Goal: Task Accomplishment & Management: Use online tool/utility

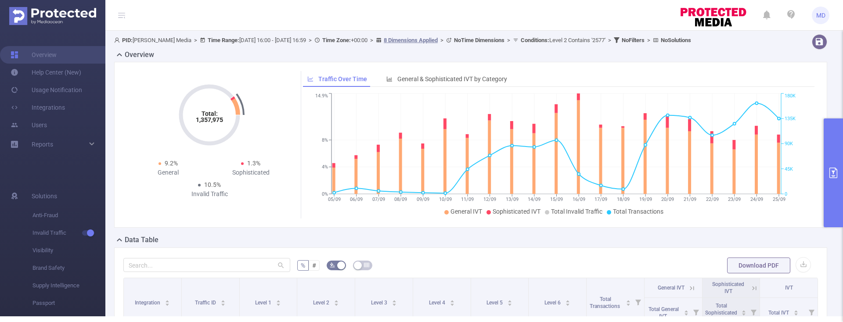
scroll to position [236, 0]
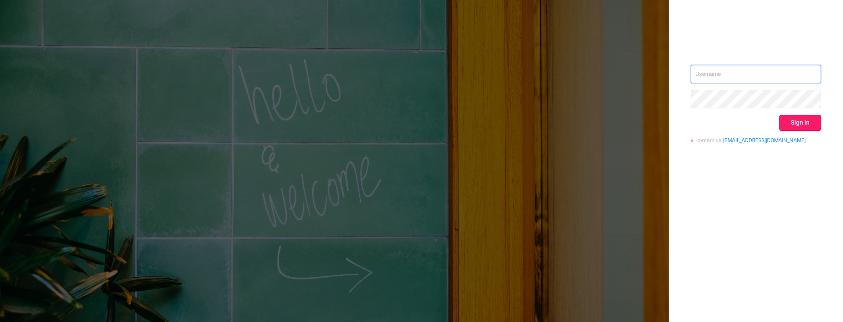
type input "mary@lunamedia.io"
click at [802, 126] on button "Sign in" at bounding box center [800, 123] width 42 height 16
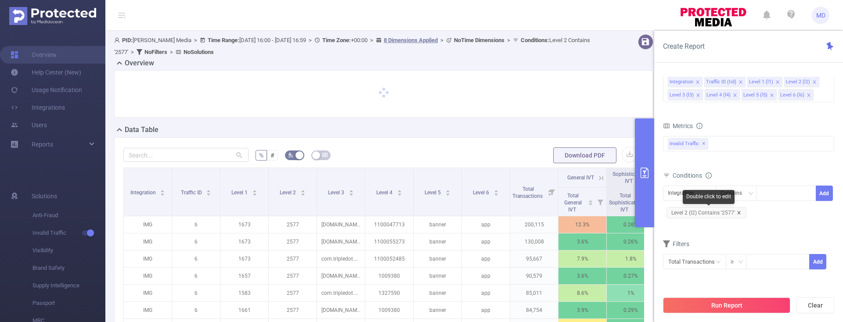
click at [737, 214] on icon "icon: close" at bounding box center [738, 213] width 4 height 4
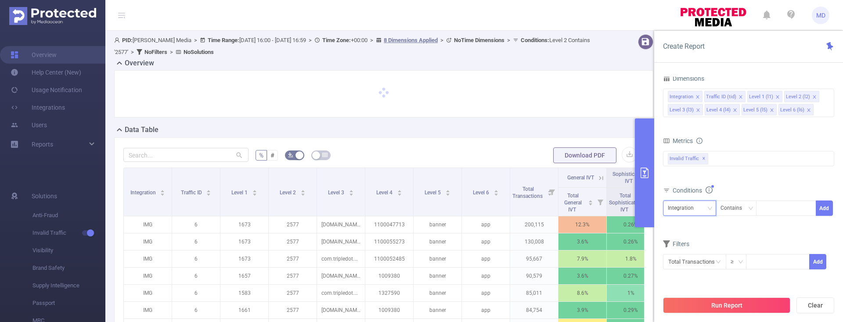
click at [700, 207] on div "Integration" at bounding box center [689, 208] width 43 height 14
click at [686, 120] on li "Level 1 (l1)" at bounding box center [689, 122] width 53 height 14
click at [774, 208] on div at bounding box center [786, 208] width 50 height 14
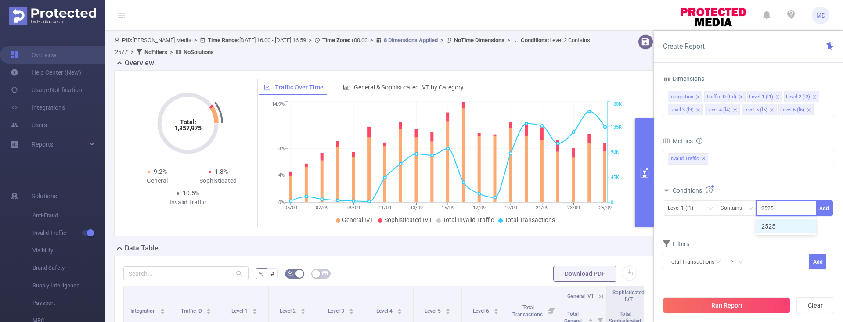
type input "2525"
click at [825, 210] on button "Add" at bounding box center [823, 208] width 17 height 15
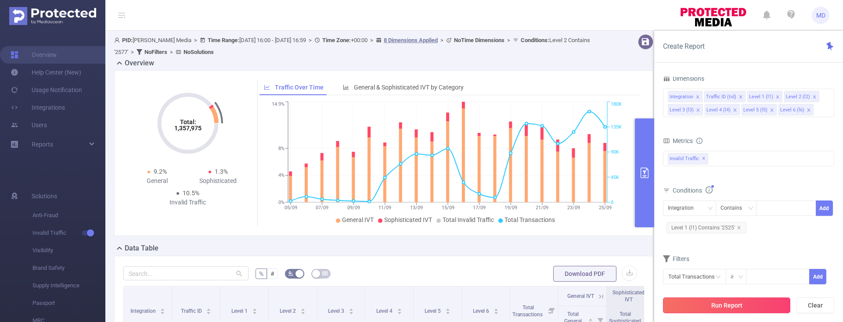
click at [721, 305] on button "Run Report" at bounding box center [726, 306] width 127 height 16
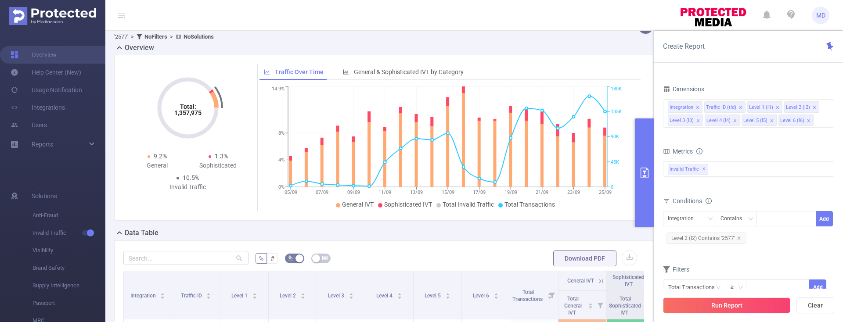
scroll to position [135, 0]
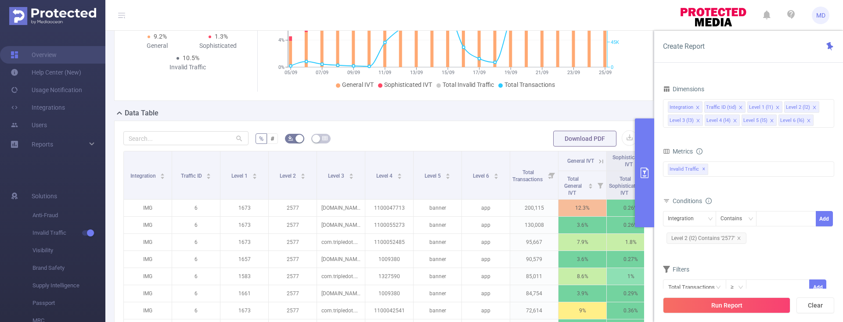
click at [739, 238] on icon "icon: close" at bounding box center [738, 238] width 4 height 4
click at [710, 221] on icon "icon: down" at bounding box center [709, 219] width 5 height 6
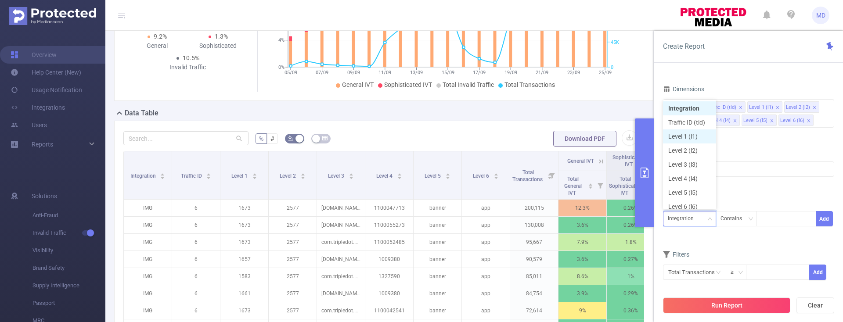
scroll to position [4, 0]
click at [685, 133] on li "Level 1 (l1)" at bounding box center [689, 132] width 53 height 14
click at [766, 217] on div at bounding box center [786, 219] width 50 height 14
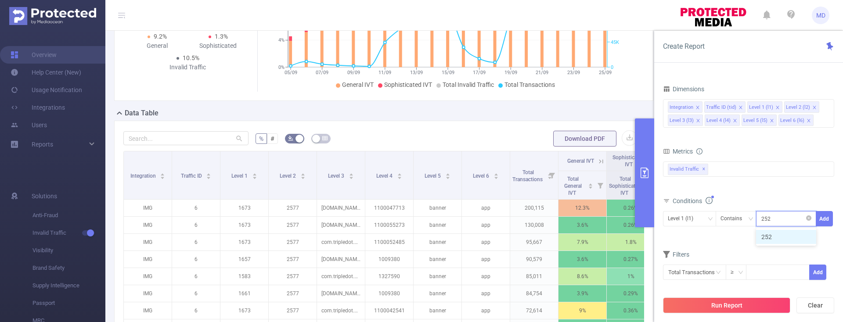
type input "2525"
click at [822, 223] on button "Add" at bounding box center [823, 218] width 17 height 15
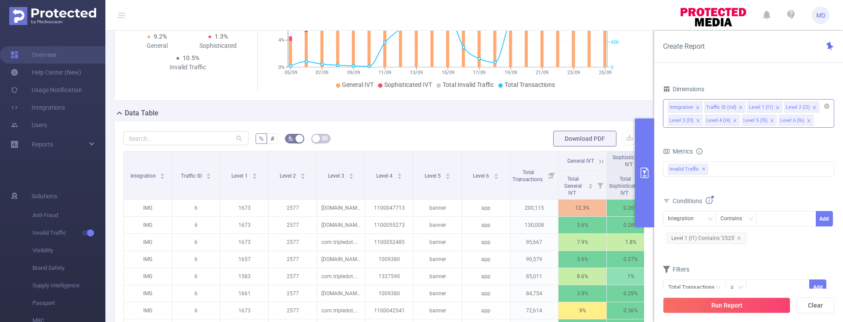
click at [770, 121] on icon "icon: close" at bounding box center [771, 120] width 4 height 4
click at [771, 120] on icon "icon: close" at bounding box center [771, 120] width 4 height 4
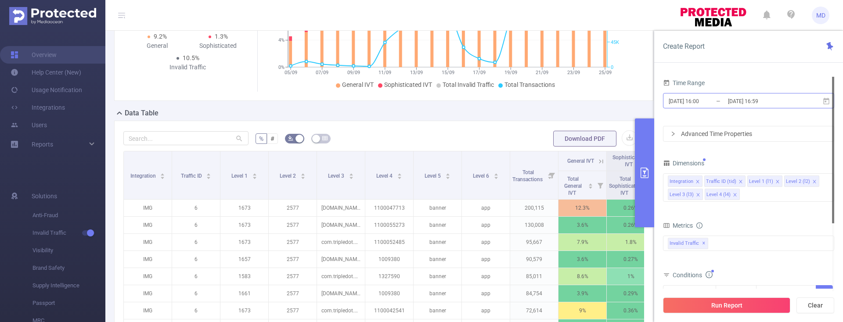
click at [729, 105] on input "[DATE] 16:59" at bounding box center [762, 101] width 71 height 12
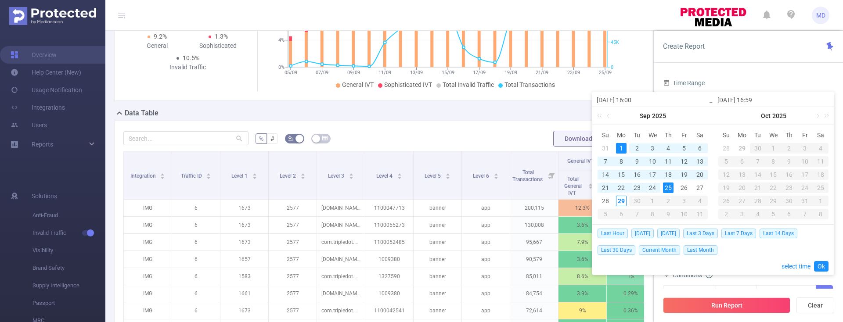
click at [608, 187] on div "21" at bounding box center [605, 188] width 11 height 11
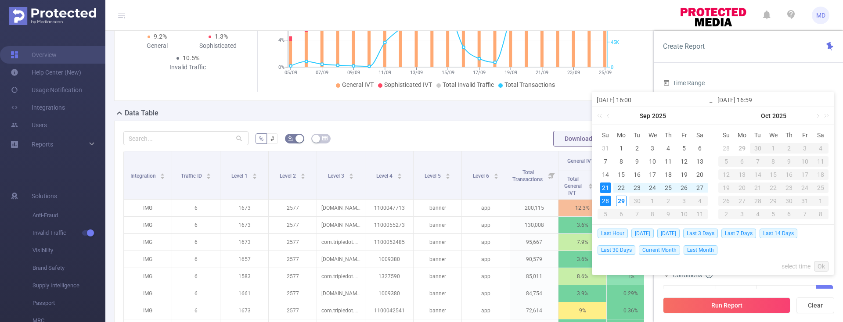
click at [608, 201] on div "28" at bounding box center [605, 201] width 11 height 11
type input "[DATE] 16:00"
type input "[DATE] 16:59"
type input "[DATE] 16:00"
type input "[DATE] 16:59"
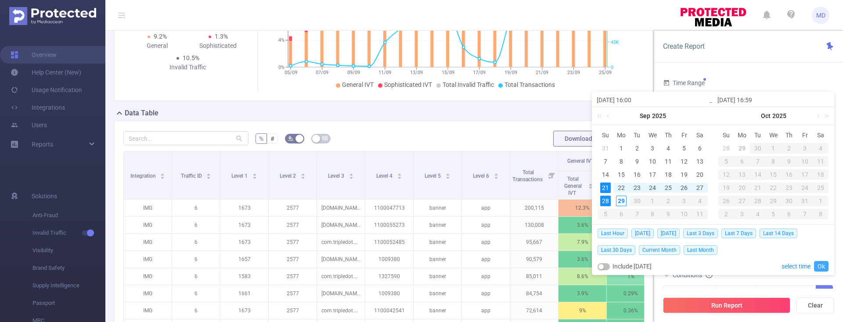
click at [822, 264] on link "Ok" at bounding box center [821, 266] width 14 height 11
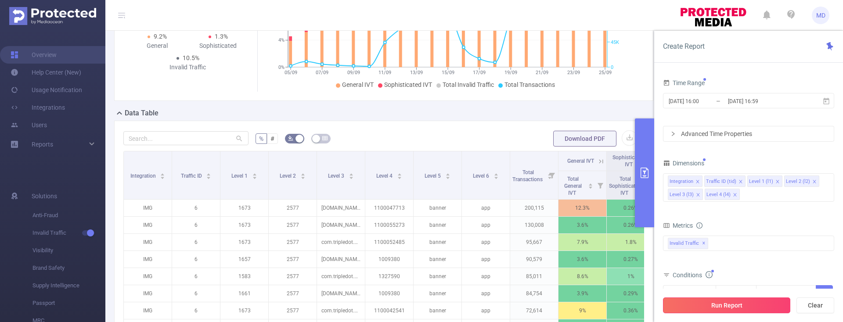
click at [754, 302] on button "Run Report" at bounding box center [726, 306] width 127 height 16
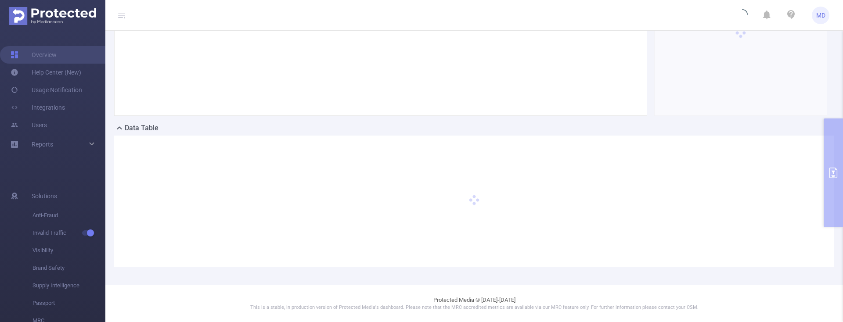
scroll to position [112, 0]
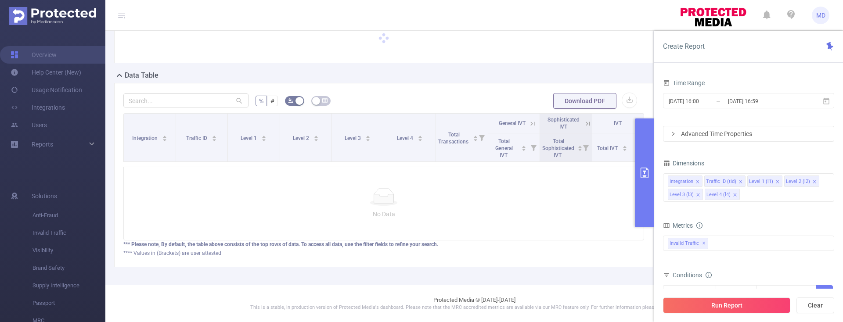
scroll to position [61, 0]
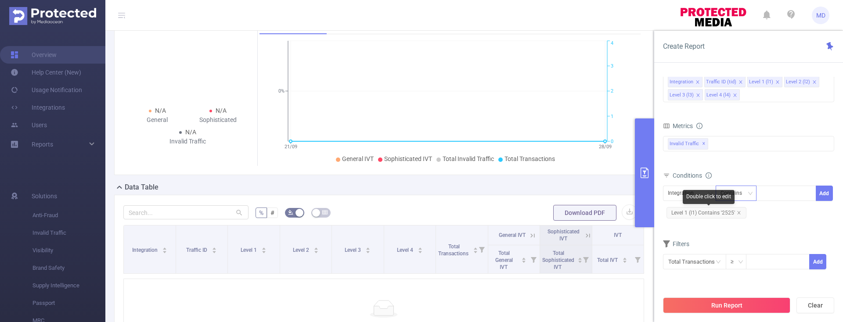
click at [737, 213] on icon "icon: close" at bounding box center [738, 213] width 4 height 4
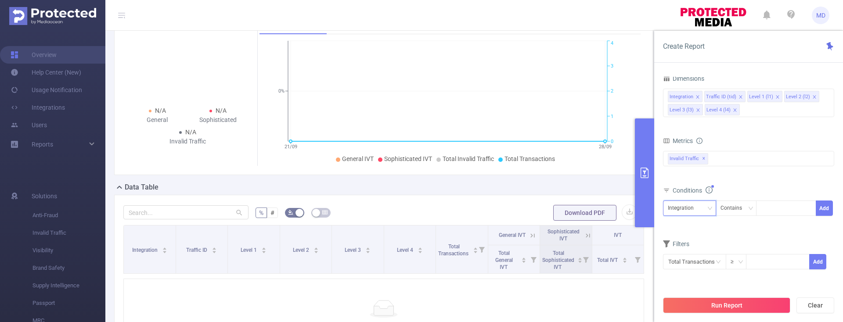
click at [703, 208] on div "Integration" at bounding box center [689, 208] width 43 height 14
click at [685, 242] on li "Traffic ID (tid)" at bounding box center [689, 240] width 53 height 14
click at [707, 209] on icon "icon: down" at bounding box center [709, 208] width 5 height 5
click at [679, 253] on li "Level 1 (l1)" at bounding box center [689, 255] width 53 height 14
click at [764, 211] on input at bounding box center [763, 208] width 4 height 11
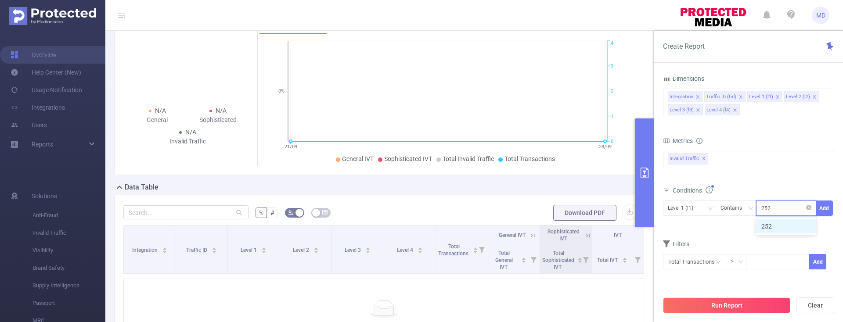
type input "2523"
click at [827, 207] on button "Add" at bounding box center [823, 208] width 17 height 15
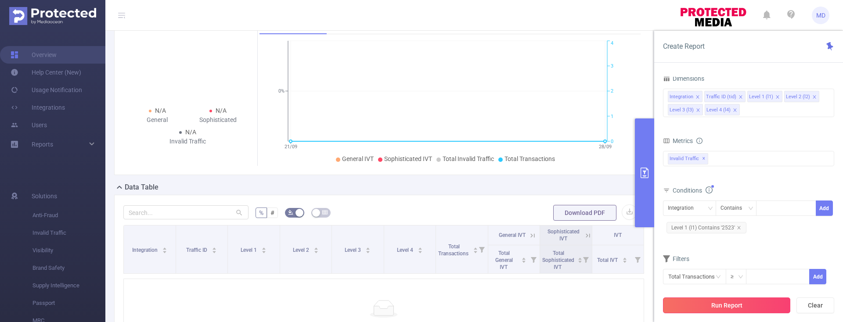
click at [704, 308] on button "Run Report" at bounding box center [726, 306] width 127 height 16
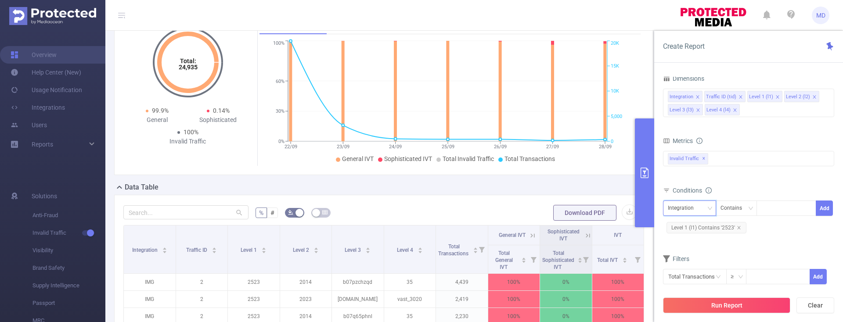
click at [709, 208] on icon "icon: down" at bounding box center [709, 208] width 4 height 3
click at [681, 248] on li "Level 1 (l1)" at bounding box center [689, 255] width 53 height 14
click at [704, 205] on div "Level 1 (l1)" at bounding box center [689, 208] width 43 height 14
click at [688, 239] on li "Traffic ID (tid)" at bounding box center [689, 240] width 53 height 14
click at [769, 208] on div at bounding box center [786, 208] width 50 height 14
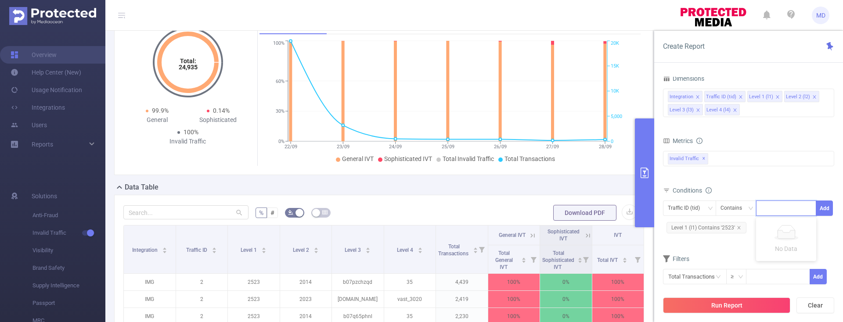
type input "4"
click at [832, 209] on div at bounding box center [833, 208] width 2 height 147
click at [819, 213] on button "Add" at bounding box center [823, 208] width 17 height 15
click at [735, 301] on button "Run Report" at bounding box center [726, 306] width 127 height 16
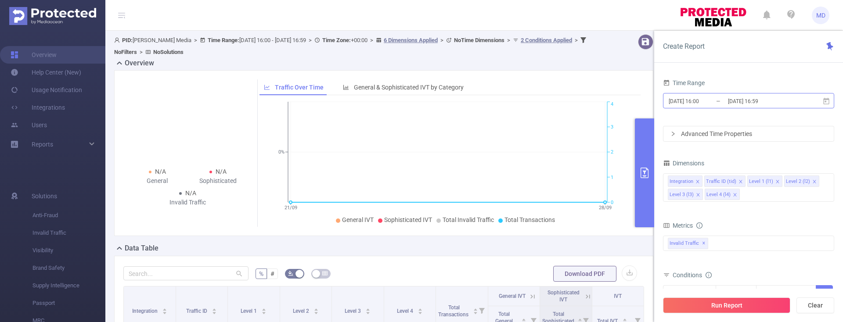
click at [712, 102] on input "[DATE] 16:00" at bounding box center [703, 101] width 71 height 12
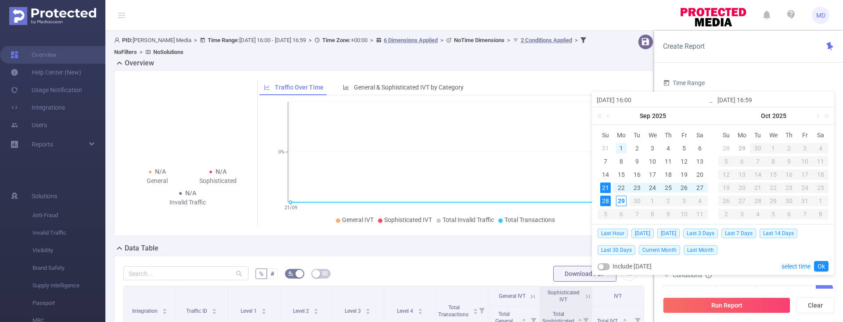
click at [620, 145] on div "1" at bounding box center [621, 148] width 11 height 11
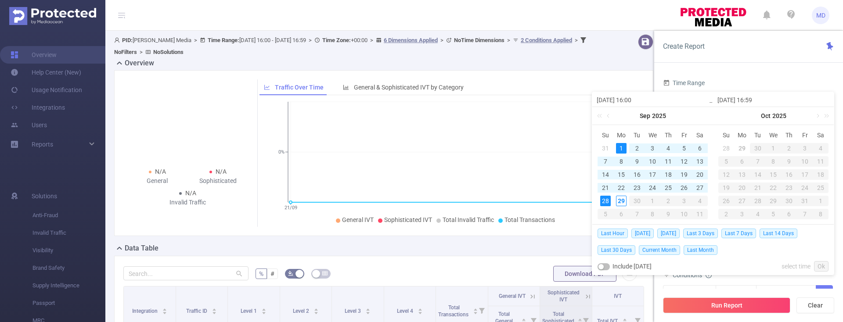
click at [601, 201] on div "28" at bounding box center [605, 201] width 11 height 11
type input "[DATE] 16:00"
click at [816, 265] on link "Ok" at bounding box center [821, 266] width 14 height 11
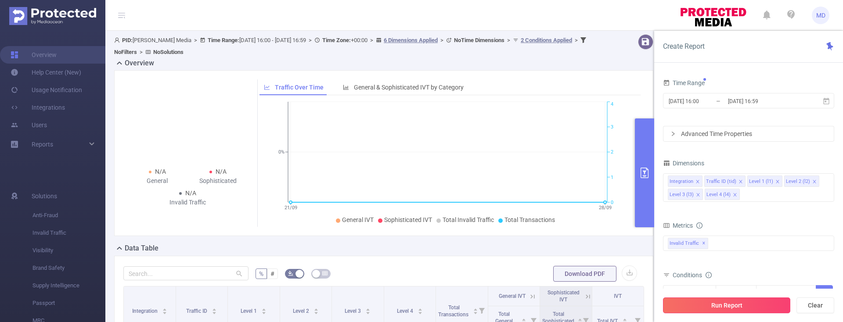
click at [725, 308] on button "Run Report" at bounding box center [726, 306] width 127 height 16
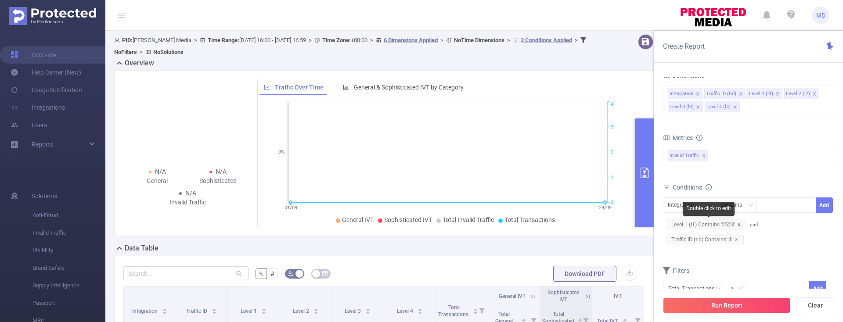
click at [737, 226] on icon "icon: close" at bounding box center [738, 225] width 4 height 4
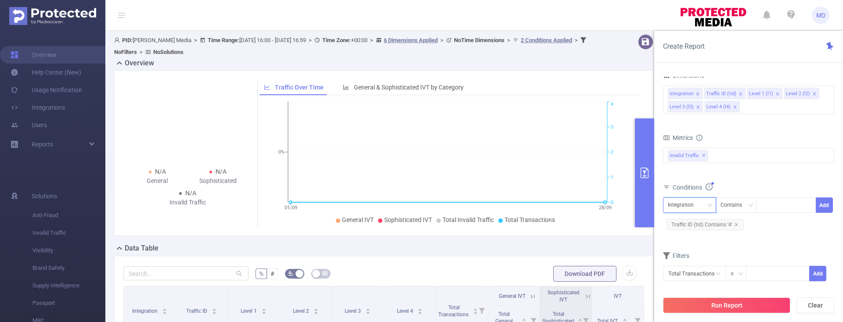
click at [691, 206] on div "Integration" at bounding box center [684, 205] width 32 height 14
click at [679, 249] on li "Level 1 (l1)" at bounding box center [689, 251] width 53 height 14
click at [763, 209] on input at bounding box center [763, 205] width 4 height 11
type input "2527"
click at [828, 209] on button "Add" at bounding box center [823, 204] width 17 height 15
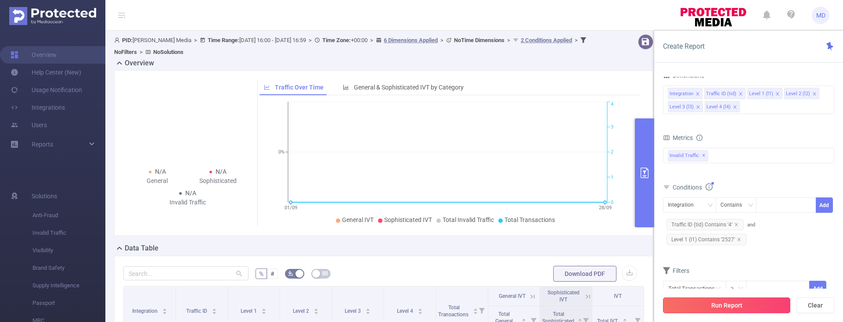
click at [721, 305] on button "Run Report" at bounding box center [726, 306] width 127 height 16
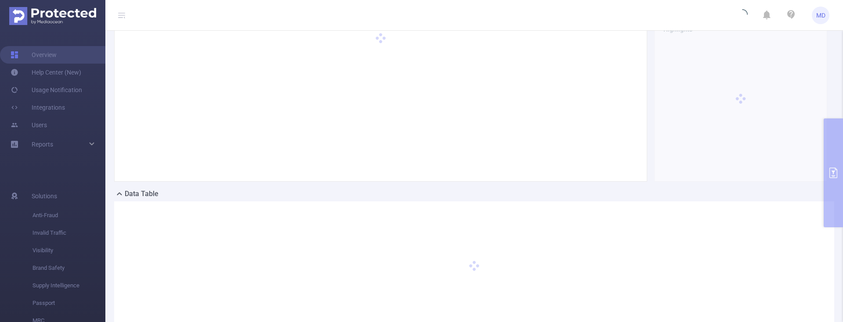
scroll to position [112, 0]
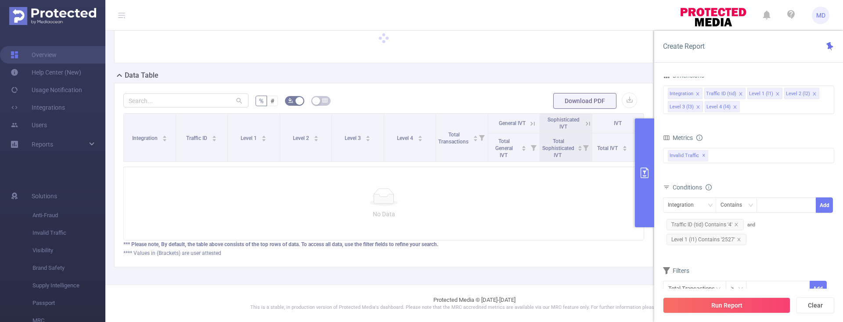
scroll to position [61, 0]
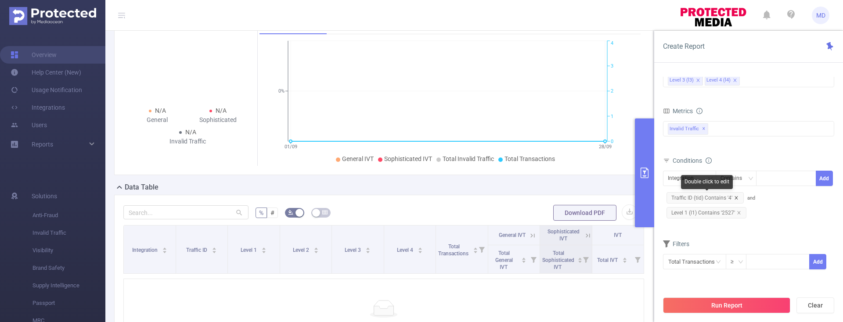
click at [736, 197] on icon "icon: close" at bounding box center [736, 198] width 4 height 4
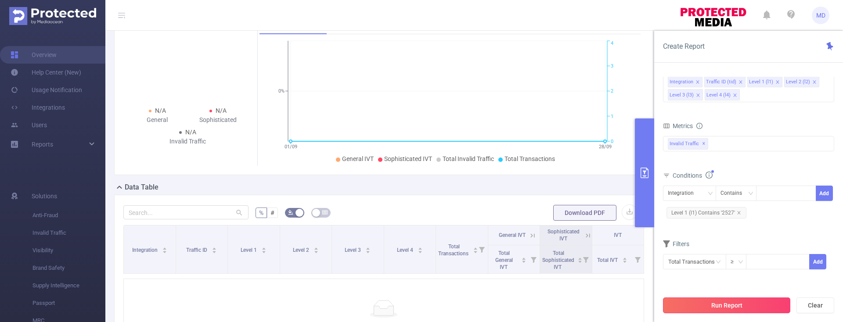
click at [721, 301] on button "Run Report" at bounding box center [726, 306] width 127 height 16
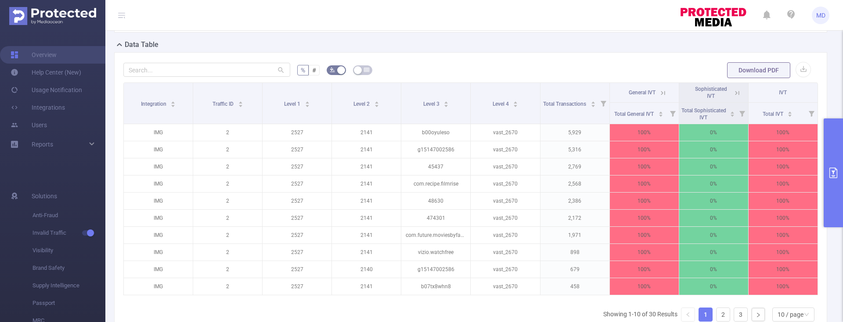
scroll to position [197, 0]
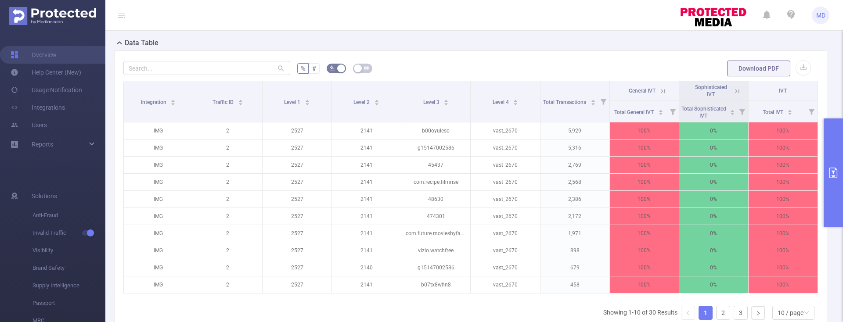
click at [831, 174] on icon "primary" at bounding box center [833, 173] width 11 height 11
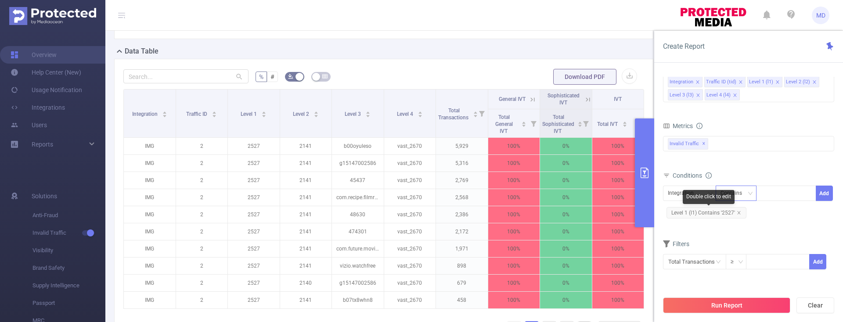
click at [738, 212] on icon "icon: close" at bounding box center [738, 213] width 4 height 4
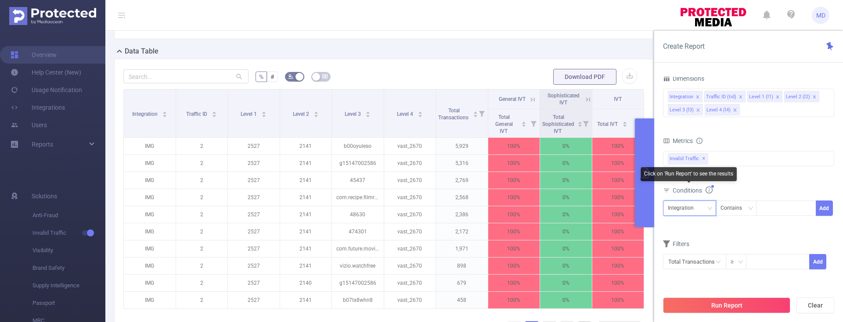
click at [701, 207] on div "Integration" at bounding box center [689, 208] width 43 height 14
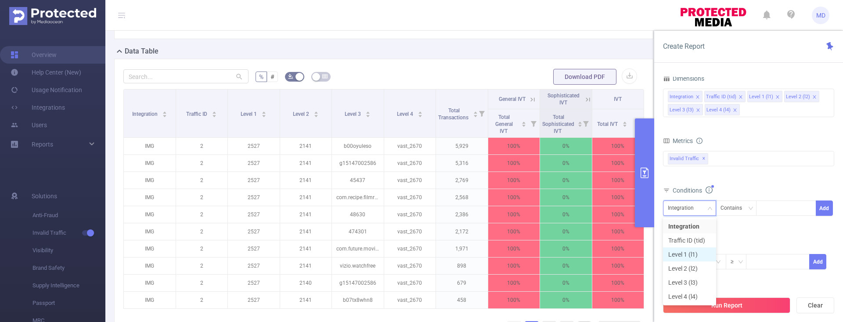
click at [681, 252] on li "Level 1 (l1)" at bounding box center [689, 255] width 53 height 14
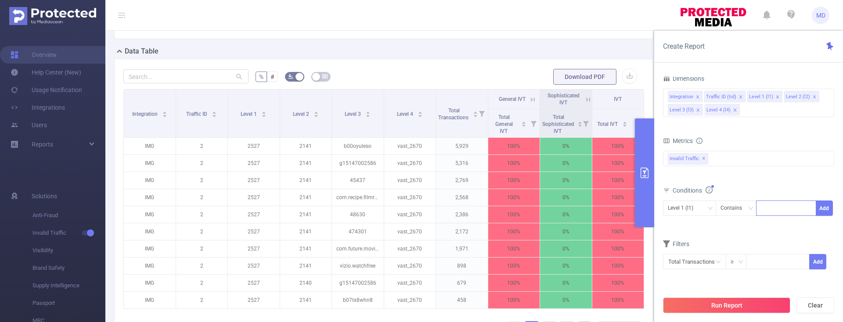
click at [765, 210] on div at bounding box center [786, 208] width 50 height 14
type input "2523"
click at [828, 208] on button "Add" at bounding box center [823, 208] width 17 height 15
click at [707, 305] on button "Run Report" at bounding box center [726, 306] width 127 height 16
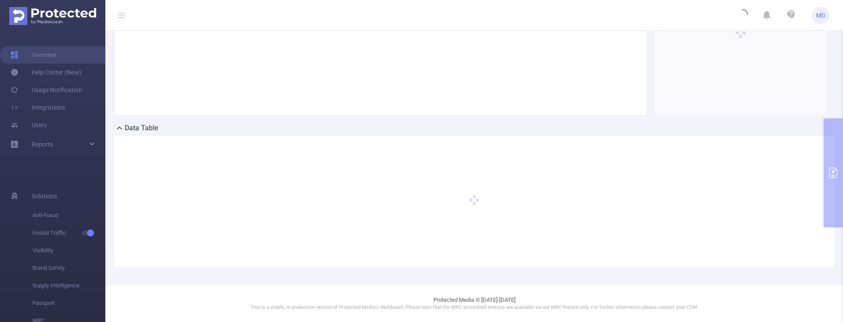
scroll to position [112, 0]
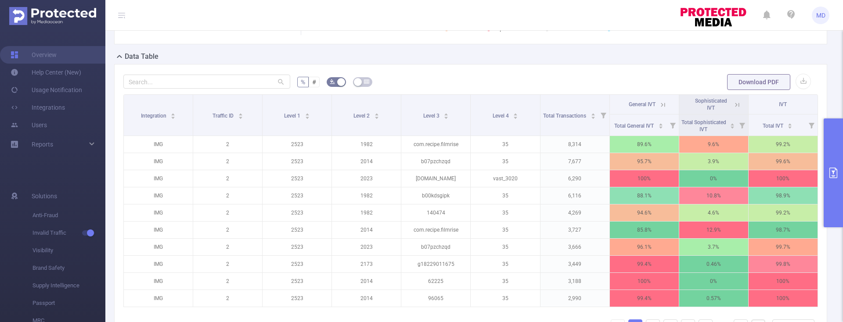
scroll to position [133, 0]
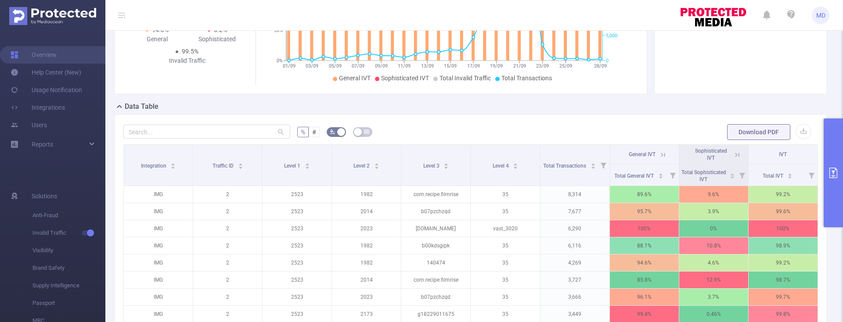
click at [830, 175] on icon "primary" at bounding box center [833, 173] width 11 height 11
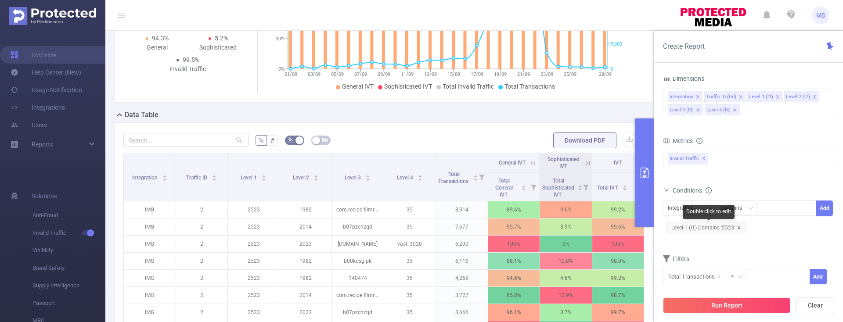
click at [739, 226] on icon "icon: close" at bounding box center [738, 228] width 4 height 4
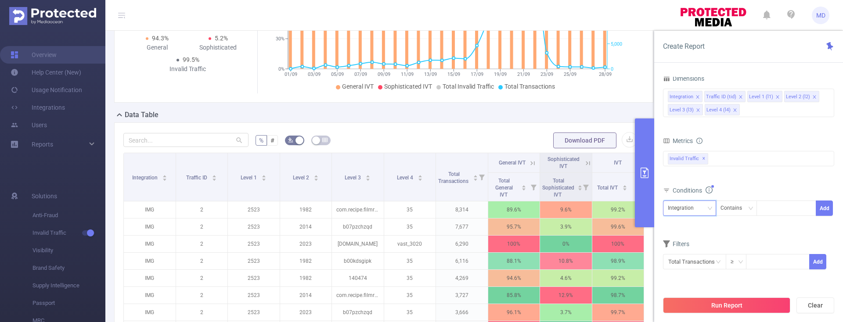
click at [700, 211] on div "Integration" at bounding box center [689, 208] width 43 height 14
click at [680, 240] on li "Traffic ID (tid)" at bounding box center [689, 240] width 53 height 14
drag, startPoint x: 695, startPoint y: 207, endPoint x: 696, endPoint y: 212, distance: 4.4
click at [695, 207] on div "Traffic ID (tid)" at bounding box center [687, 208] width 38 height 14
click at [684, 251] on li "Level 1 (l1)" at bounding box center [689, 255] width 53 height 14
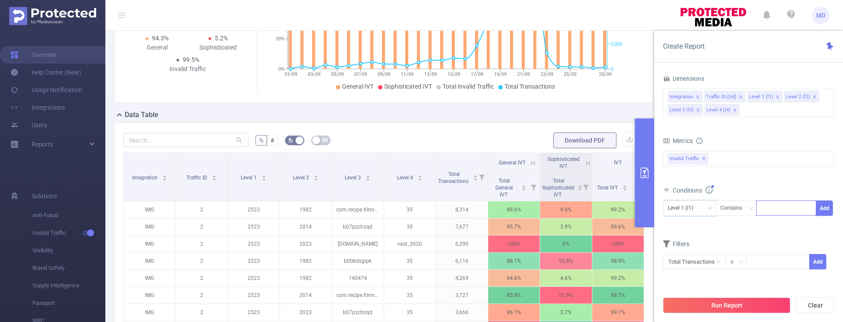
click at [777, 212] on div at bounding box center [786, 208] width 50 height 14
type input "2531"
click at [825, 213] on button "Add" at bounding box center [823, 208] width 17 height 15
click at [735, 308] on button "Run Report" at bounding box center [726, 306] width 127 height 16
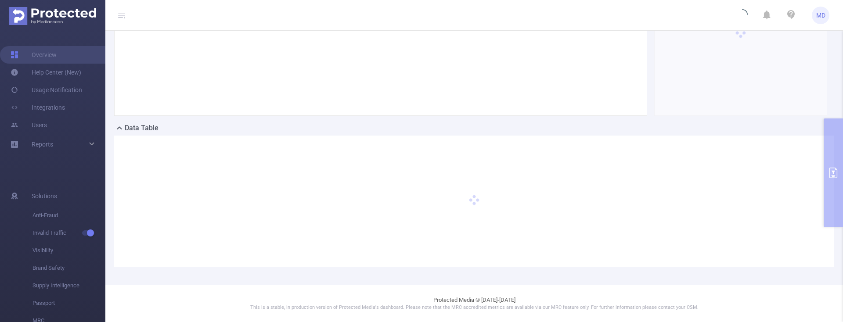
scroll to position [112, 0]
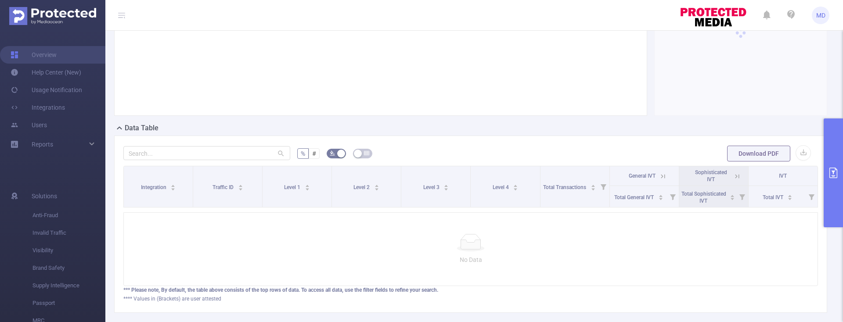
scroll to position [61, 0]
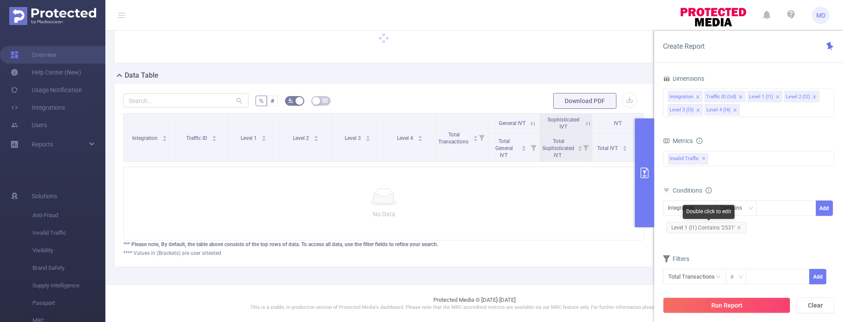
click at [741, 230] on span "Level 1 (l1) Contains '2531'" at bounding box center [706, 227] width 80 height 11
click at [738, 224] on span "Level 1 (l1) Contains '2531'" at bounding box center [706, 227] width 80 height 11
click at [736, 226] on icon "icon: close" at bounding box center [738, 228] width 4 height 4
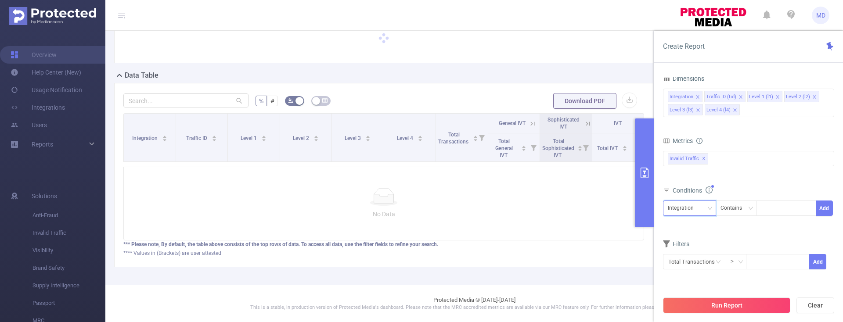
click at [697, 209] on div "Integration" at bounding box center [684, 208] width 32 height 14
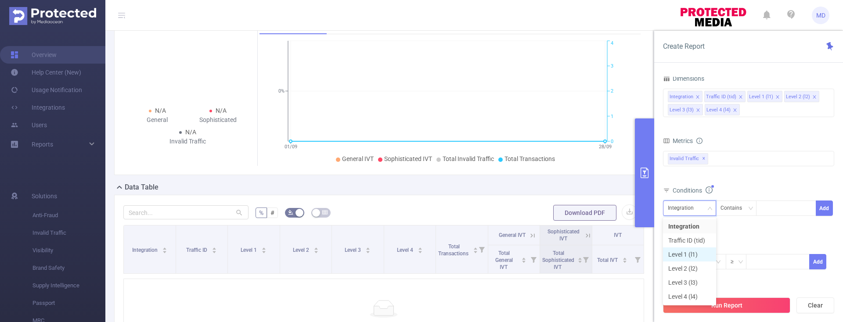
click at [682, 255] on li "Level 1 (l1)" at bounding box center [689, 255] width 53 height 14
click at [772, 209] on div at bounding box center [786, 208] width 50 height 14
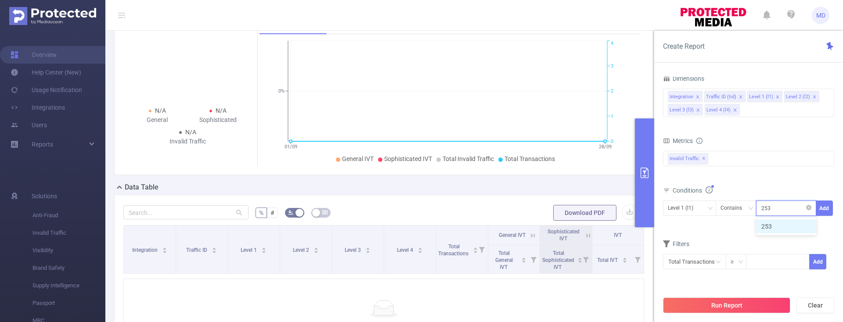
type input "2532"
click at [820, 206] on button "Add" at bounding box center [823, 208] width 17 height 15
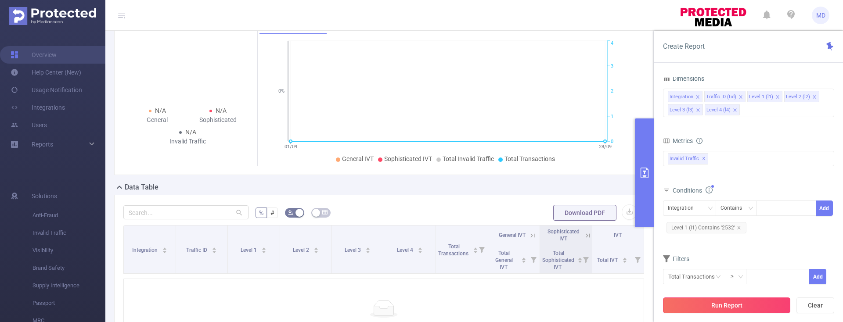
click at [706, 311] on button "Run Report" at bounding box center [726, 306] width 127 height 16
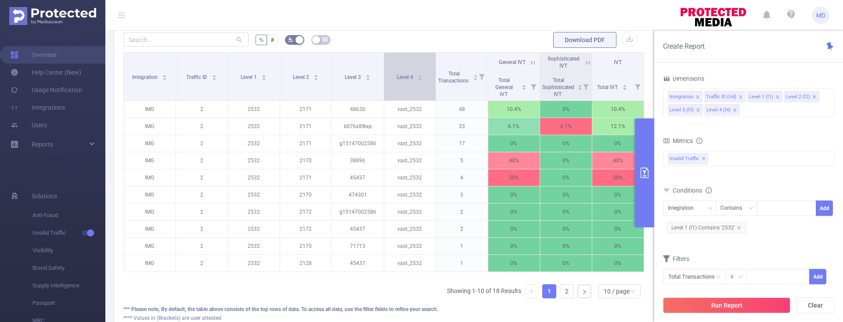
scroll to position [234, 0]
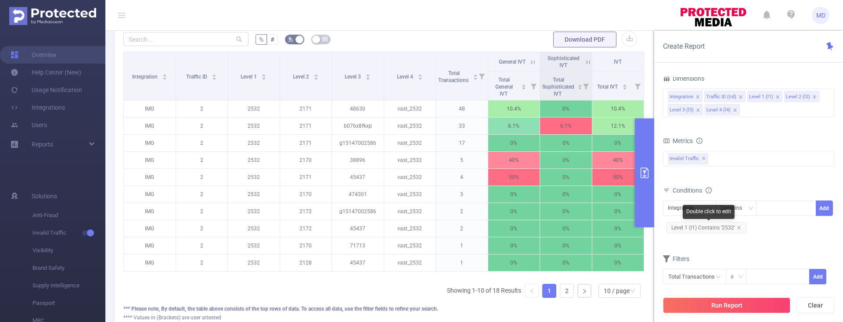
click at [741, 225] on span "Level 1 (l1) Contains '2532'" at bounding box center [706, 227] width 80 height 11
click at [739, 226] on icon "icon: close" at bounding box center [738, 228] width 4 height 4
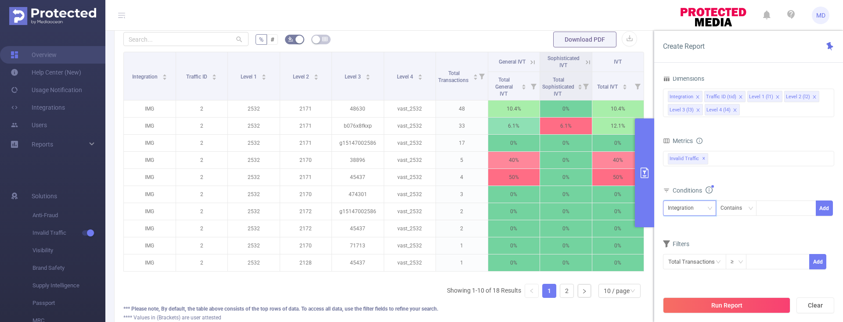
click at [692, 205] on div "Integration" at bounding box center [684, 208] width 32 height 14
click at [686, 251] on li "Level 1 (l1)" at bounding box center [689, 255] width 53 height 14
click at [765, 211] on div at bounding box center [786, 208] width 50 height 14
type input "2533"
click at [821, 210] on button "Add" at bounding box center [823, 208] width 17 height 15
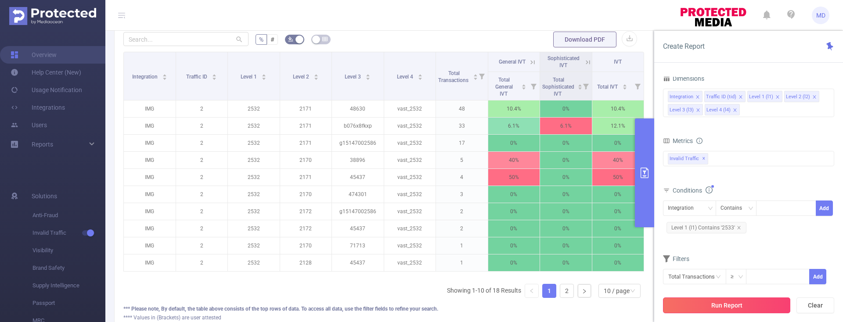
click at [729, 300] on button "Run Report" at bounding box center [726, 306] width 127 height 16
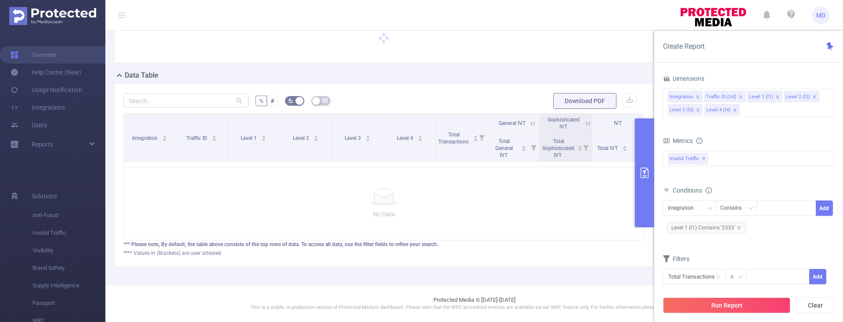
scroll to position [61, 0]
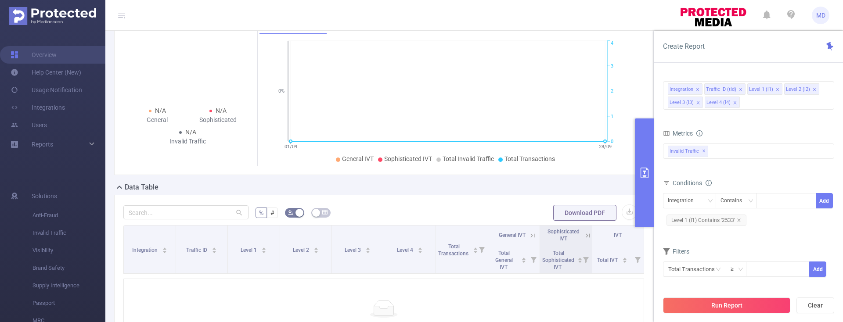
drag, startPoint x: 738, startPoint y: 220, endPoint x: 733, endPoint y: 219, distance: 5.3
click at [738, 220] on icon "icon: close" at bounding box center [738, 220] width 4 height 4
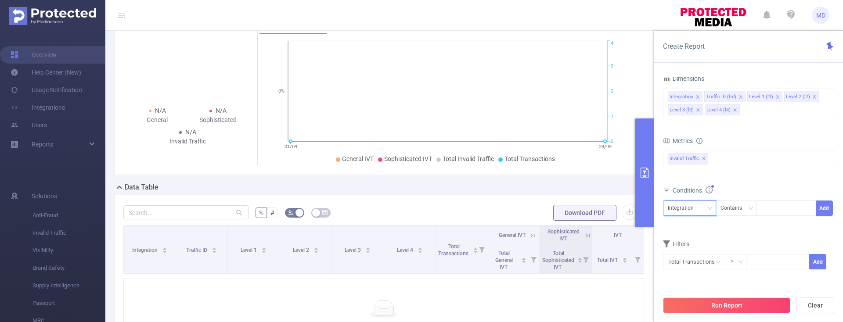
click at [702, 207] on div "Integration" at bounding box center [689, 208] width 43 height 14
click at [688, 254] on li "Level 1 (l1)" at bounding box center [689, 255] width 53 height 14
click at [769, 215] on div at bounding box center [786, 208] width 50 height 14
type input "30040"
click at [826, 209] on button "Add" at bounding box center [823, 208] width 17 height 15
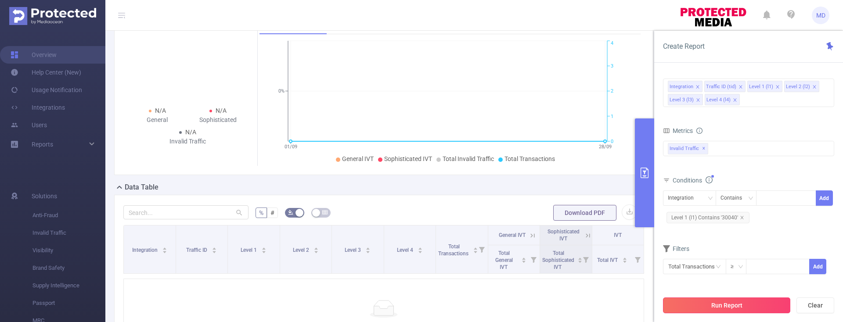
click at [718, 301] on button "Run Report" at bounding box center [726, 306] width 127 height 16
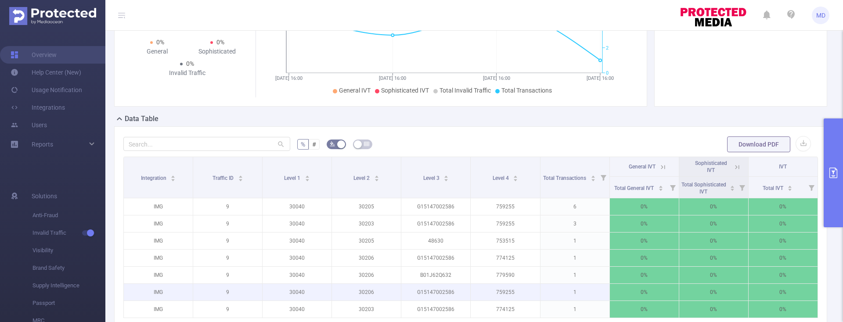
scroll to position [184, 0]
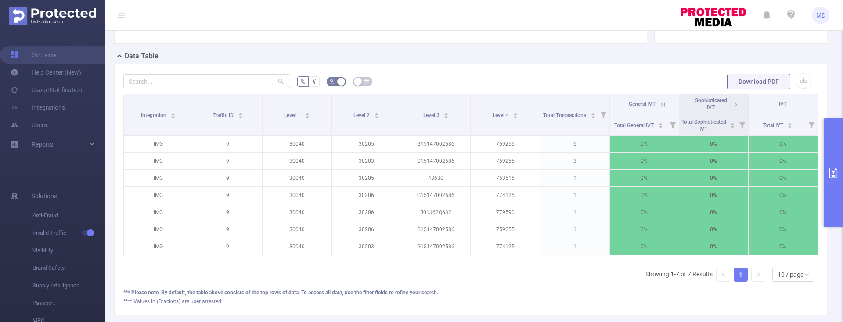
click at [837, 173] on icon "primary" at bounding box center [833, 173] width 11 height 11
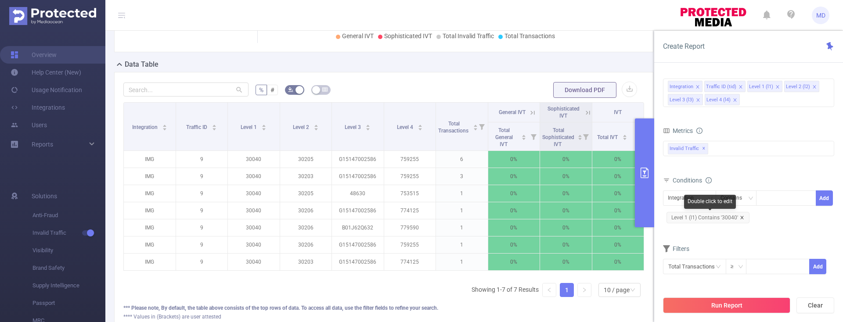
click at [740, 217] on icon "icon: close" at bounding box center [741, 217] width 4 height 4
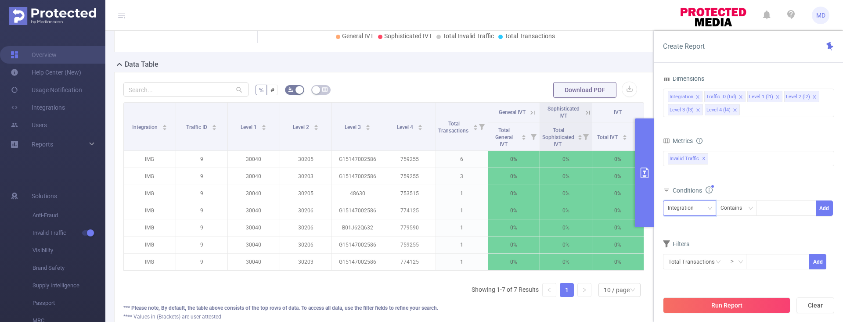
drag, startPoint x: 702, startPoint y: 207, endPoint x: 701, endPoint y: 213, distance: 5.8
click at [702, 207] on div "Integration" at bounding box center [689, 208] width 43 height 14
click at [690, 255] on li "Level 1 (l1)" at bounding box center [689, 255] width 53 height 14
click at [777, 206] on div at bounding box center [786, 208] width 50 height 14
type input "1747"
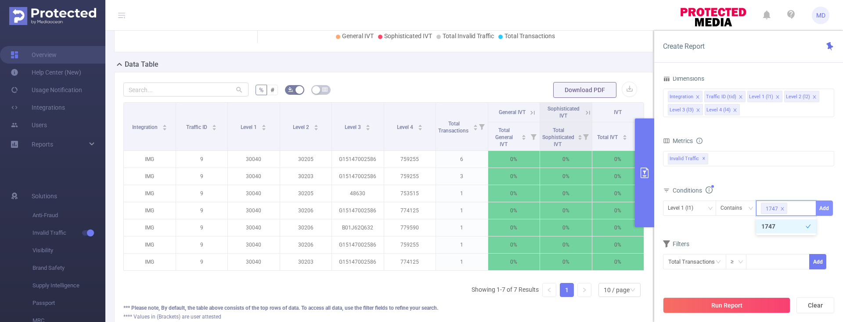
click at [817, 208] on button "Add" at bounding box center [823, 208] width 17 height 15
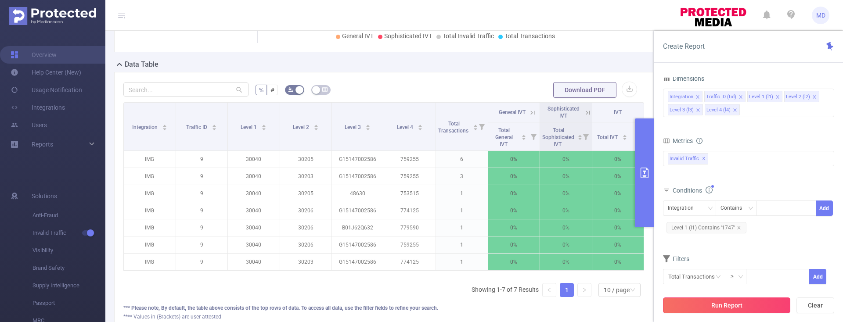
click at [735, 304] on button "Run Report" at bounding box center [726, 306] width 127 height 16
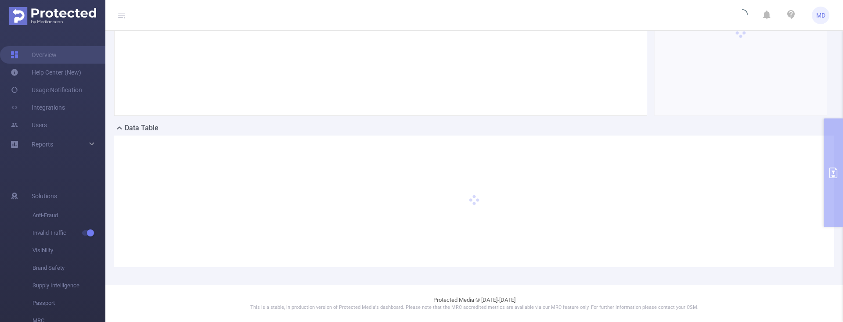
scroll to position [112, 0]
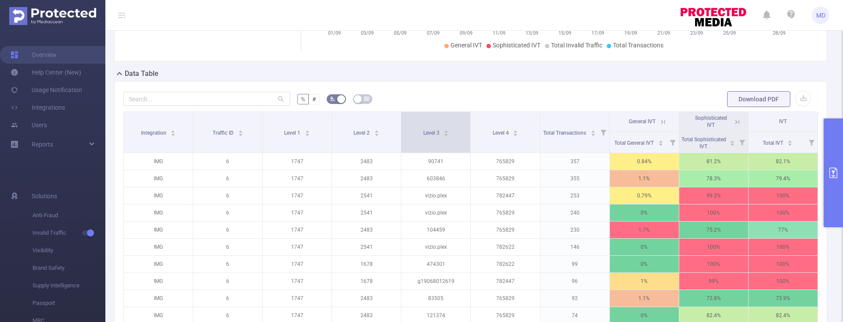
scroll to position [171, 0]
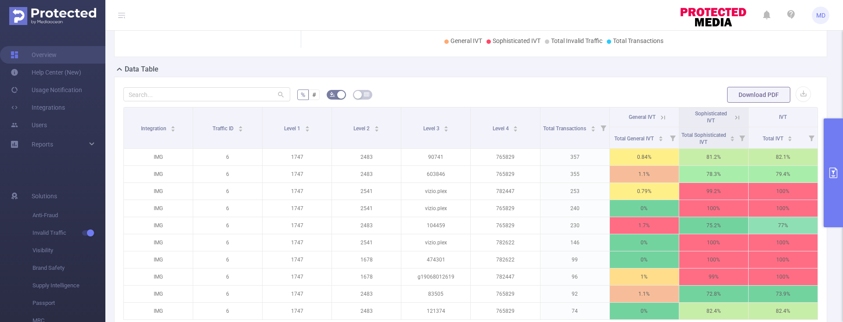
click at [837, 169] on icon "primary" at bounding box center [833, 173] width 11 height 11
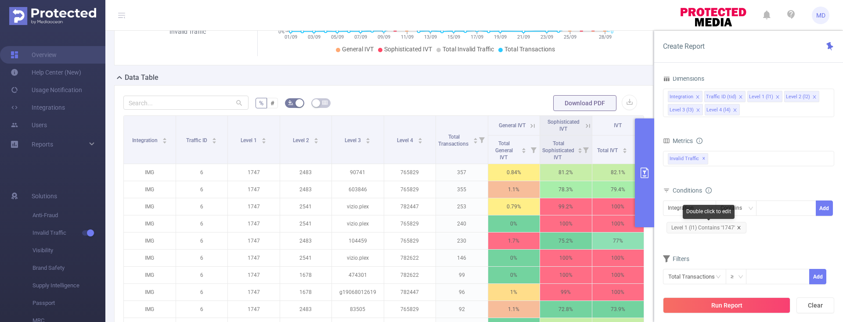
click at [739, 227] on icon "icon: close" at bounding box center [738, 228] width 4 height 4
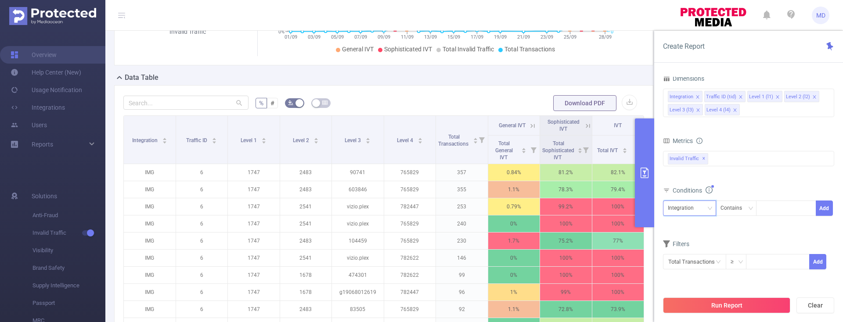
click at [704, 210] on div "Integration" at bounding box center [689, 208] width 43 height 14
click at [683, 258] on li "Level 1 (l1)" at bounding box center [689, 255] width 53 height 14
click at [768, 215] on div at bounding box center [786, 208] width 50 height 14
type input "1783"
drag, startPoint x: 826, startPoint y: 207, endPoint x: 777, endPoint y: 264, distance: 75.9
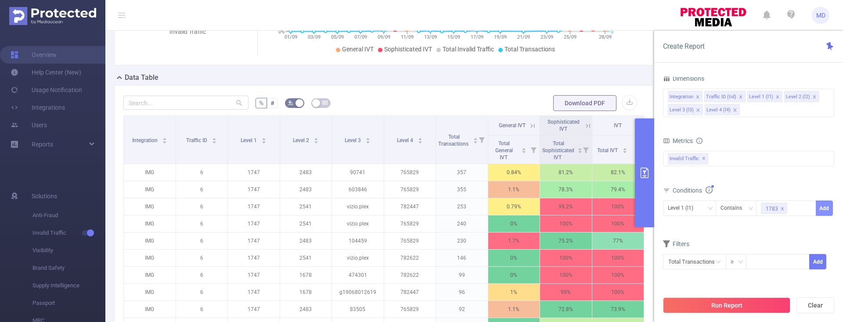
click at [826, 207] on button "Add" at bounding box center [823, 208] width 17 height 15
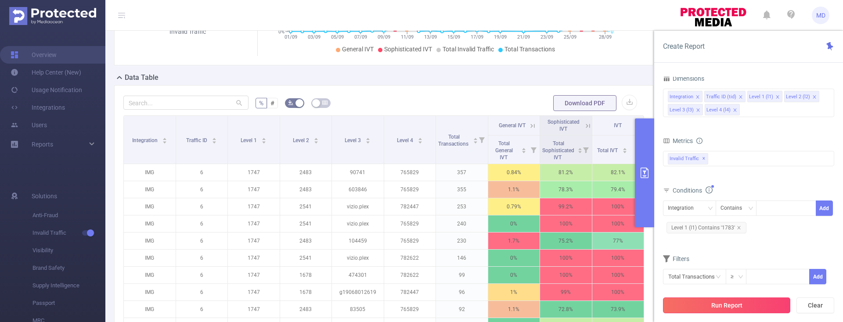
click at [741, 303] on button "Run Report" at bounding box center [726, 306] width 127 height 16
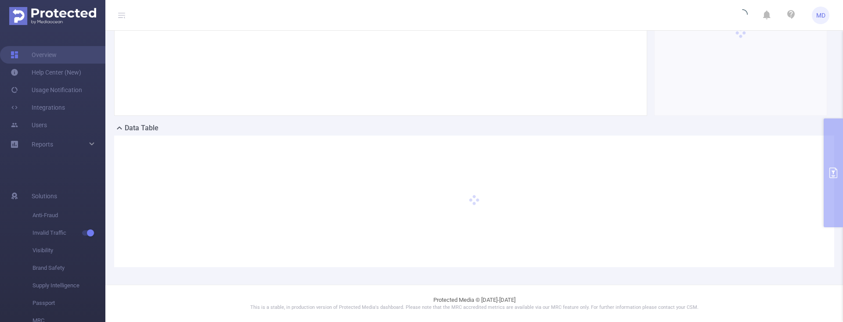
scroll to position [112, 0]
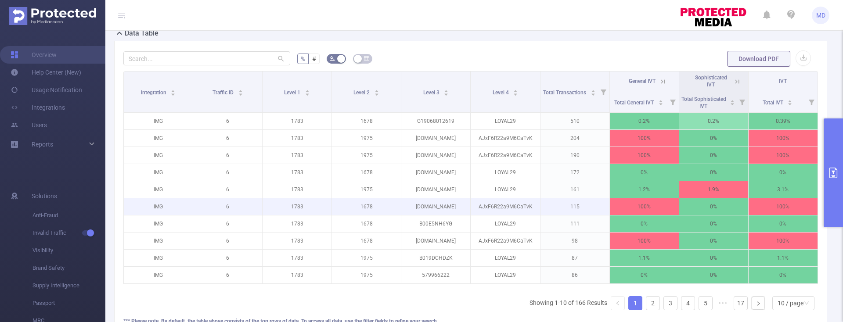
scroll to position [197, 0]
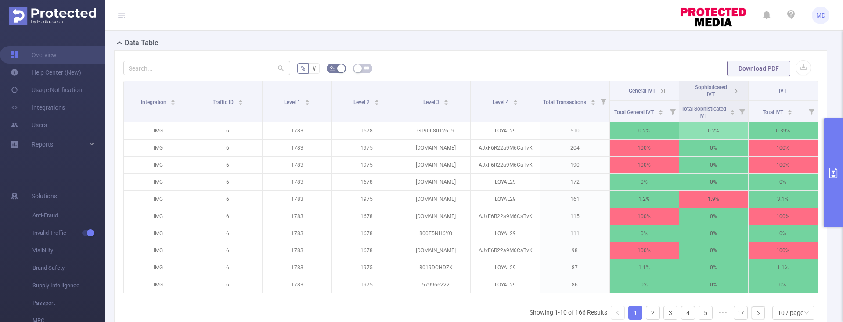
click at [831, 176] on icon "primary" at bounding box center [833, 173] width 11 height 11
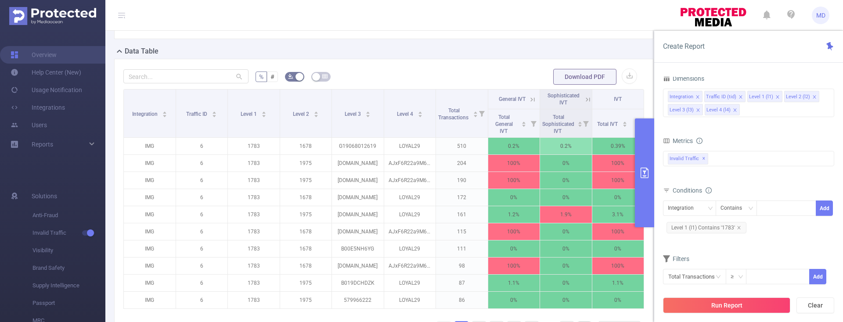
click at [812, 96] on icon "icon: close" at bounding box center [813, 96] width 3 height 3
click at [736, 308] on button "Run Report" at bounding box center [726, 306] width 127 height 16
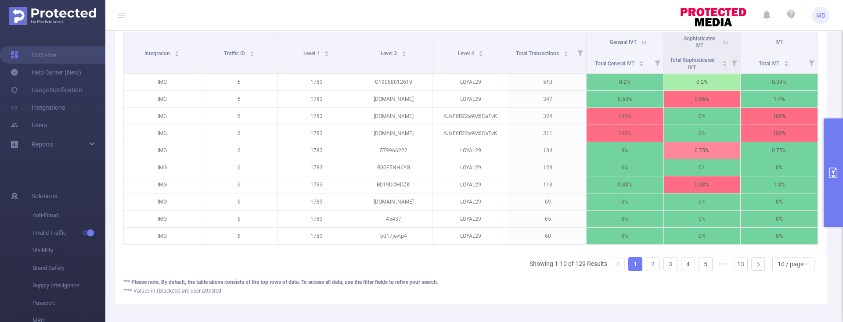
scroll to position [245, 0]
click at [646, 271] on link "2" at bounding box center [652, 264] width 13 height 13
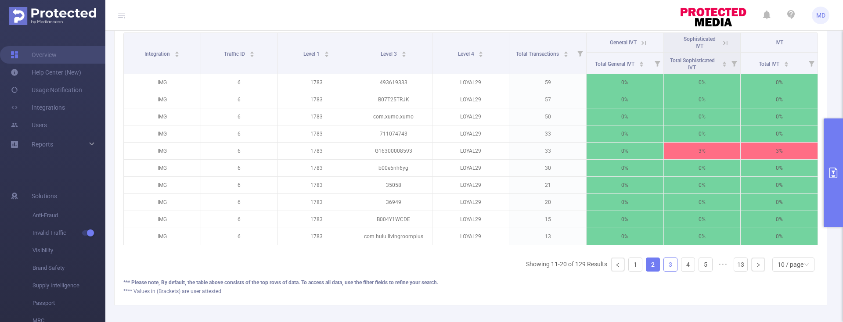
click at [668, 271] on link "3" at bounding box center [670, 264] width 13 height 13
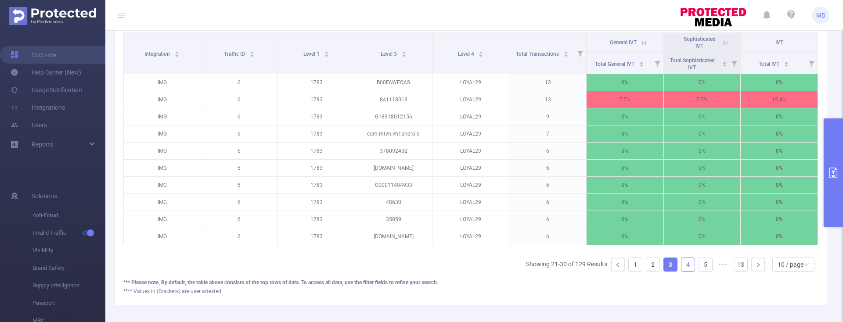
click at [681, 271] on link "4" at bounding box center [687, 264] width 13 height 13
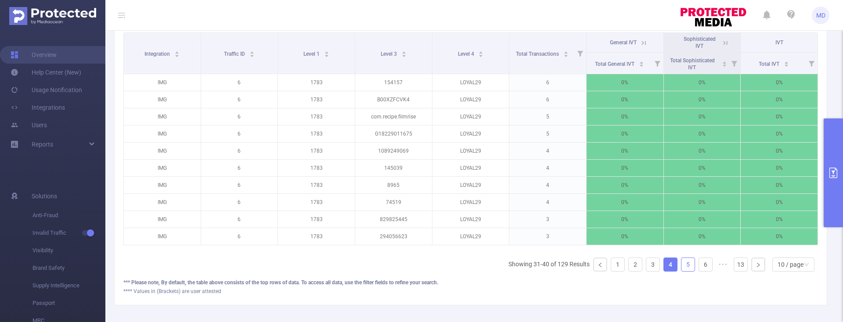
click at [687, 271] on link "5" at bounding box center [687, 264] width 13 height 13
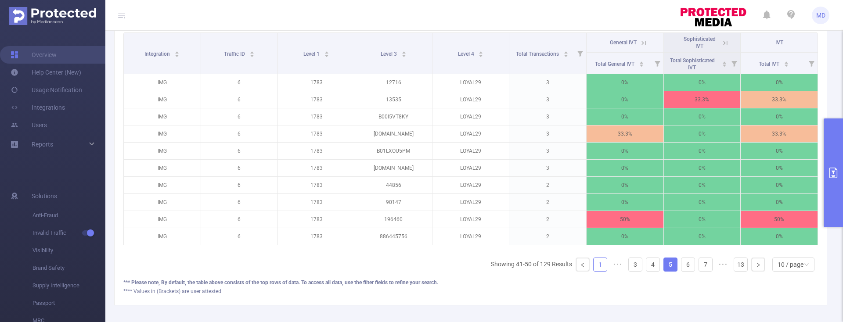
click at [597, 271] on link "1" at bounding box center [599, 264] width 13 height 13
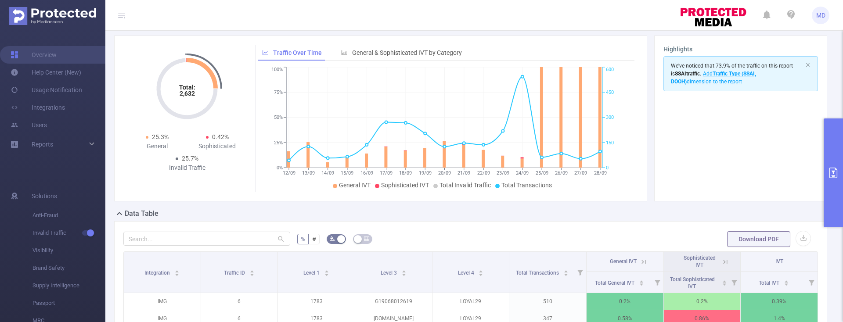
scroll to position [0, 0]
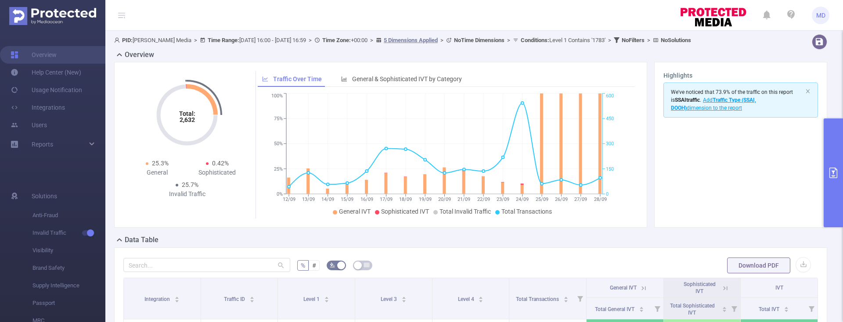
click at [831, 176] on icon "primary" at bounding box center [833, 173] width 11 height 11
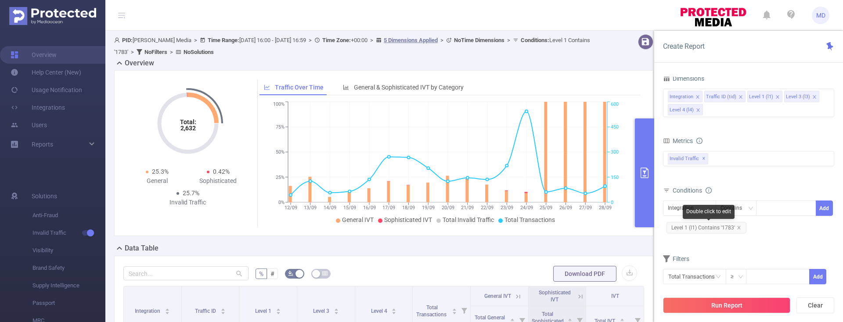
click at [735, 226] on span "Level 1 (l1) Contains '1783'" at bounding box center [706, 227] width 80 height 11
click at [738, 227] on icon "icon: close" at bounding box center [738, 228] width 4 height 4
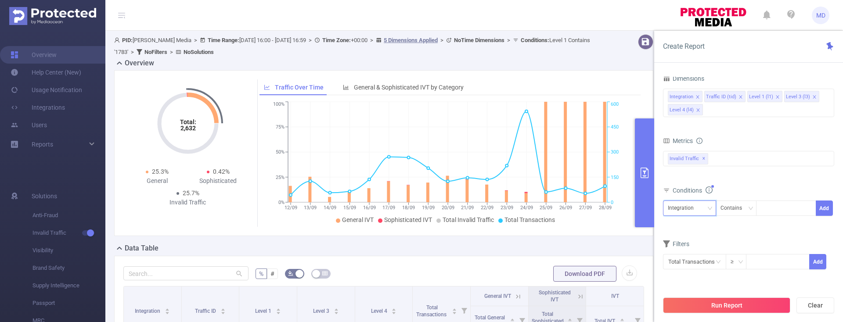
click at [691, 206] on div "Integration" at bounding box center [684, 208] width 32 height 14
click at [690, 252] on li "Level 1 (l1)" at bounding box center [689, 255] width 53 height 14
click at [782, 211] on div at bounding box center [786, 208] width 50 height 14
type input "1779"
drag, startPoint x: 832, startPoint y: 208, endPoint x: 804, endPoint y: 242, distance: 43.7
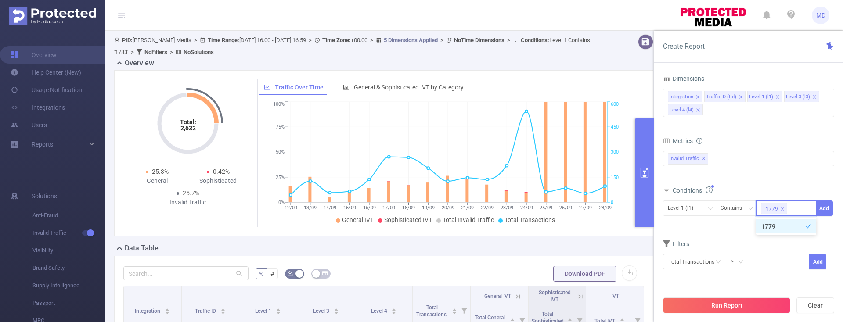
click at [832, 208] on div at bounding box center [833, 214] width 2 height 154
click at [827, 203] on button "Add" at bounding box center [823, 208] width 17 height 15
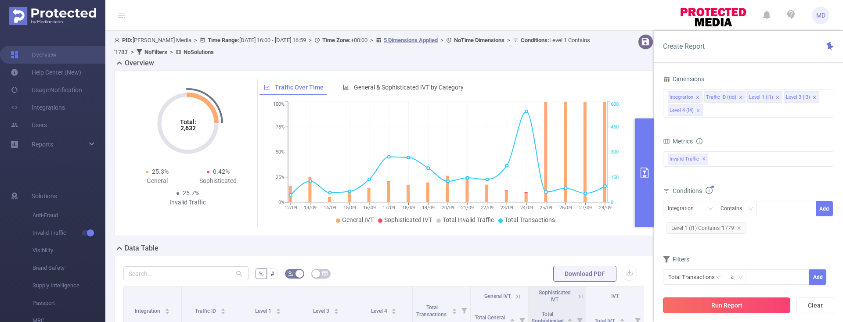
click at [710, 313] on button "Run Report" at bounding box center [726, 306] width 127 height 16
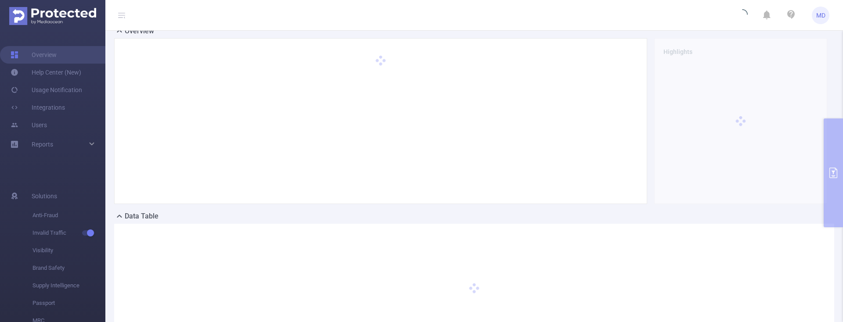
scroll to position [84, 0]
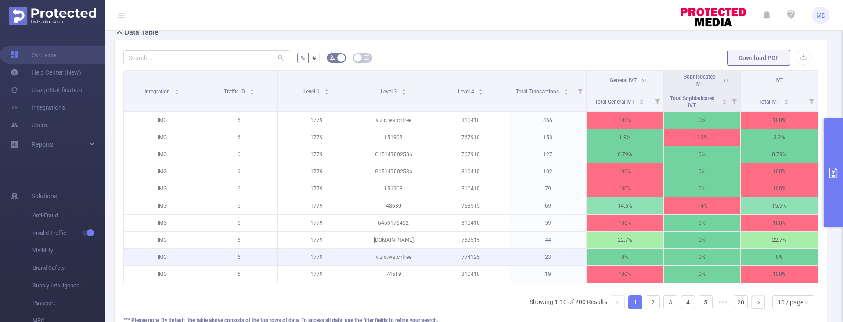
scroll to position [176, 0]
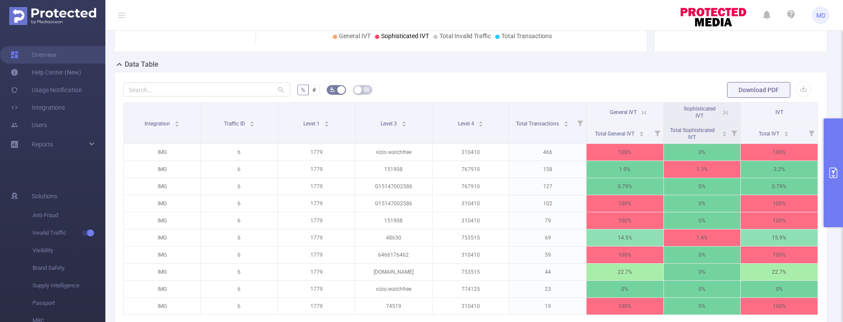
click at [833, 168] on icon "primary" at bounding box center [833, 173] width 8 height 11
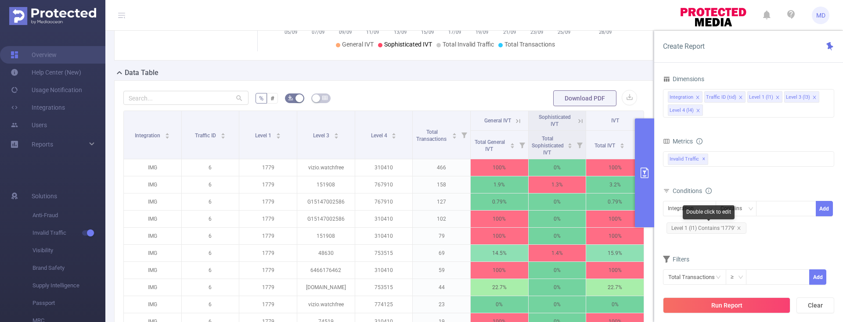
click at [740, 227] on span "Level 1 (l1) Contains '1779'" at bounding box center [706, 228] width 80 height 11
click at [736, 226] on icon "icon: close" at bounding box center [738, 228] width 4 height 4
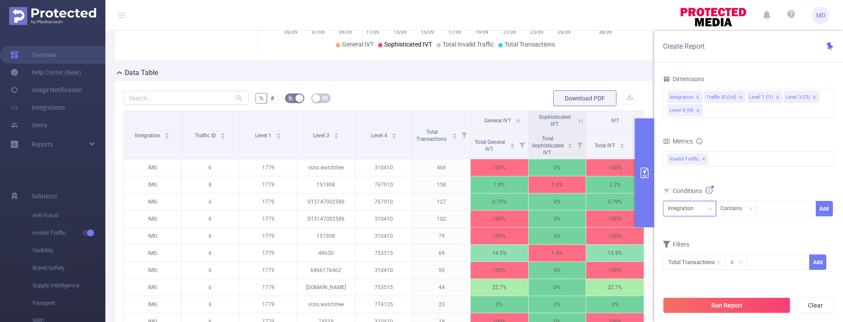
click at [687, 209] on div "Integration" at bounding box center [684, 208] width 32 height 14
click at [686, 253] on li "Level 1 (l1)" at bounding box center [689, 255] width 53 height 14
click at [780, 215] on div at bounding box center [786, 208] width 50 height 14
type input "1777"
click at [787, 231] on li "1777" at bounding box center [786, 227] width 60 height 14
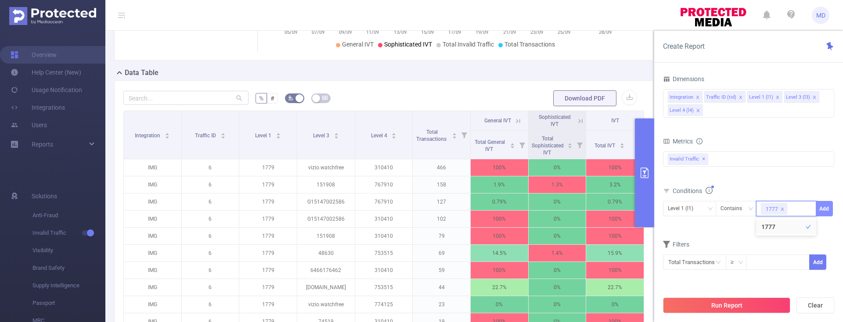
click at [820, 212] on button "Add" at bounding box center [823, 208] width 17 height 15
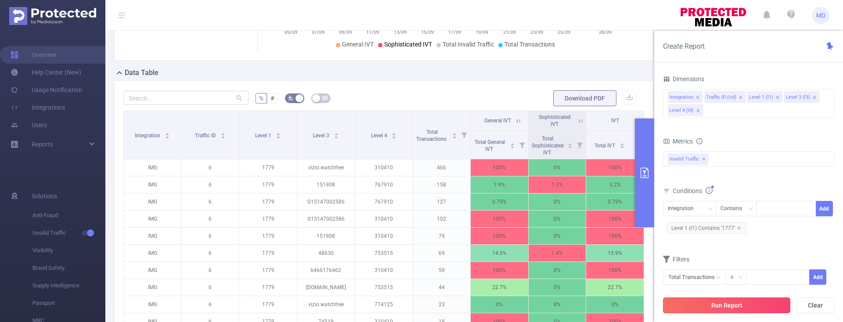
click at [697, 306] on button "Run Report" at bounding box center [726, 306] width 127 height 16
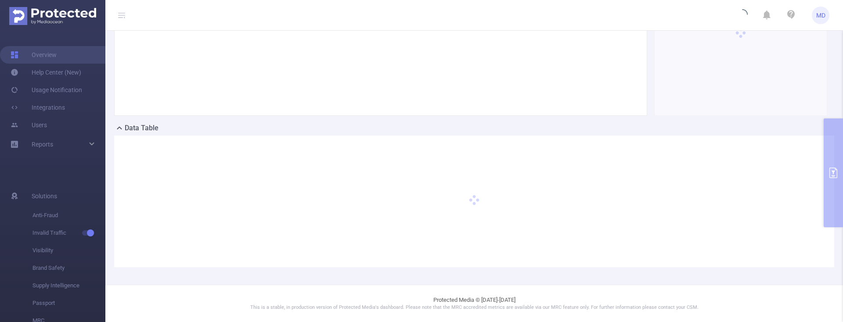
scroll to position [112, 0]
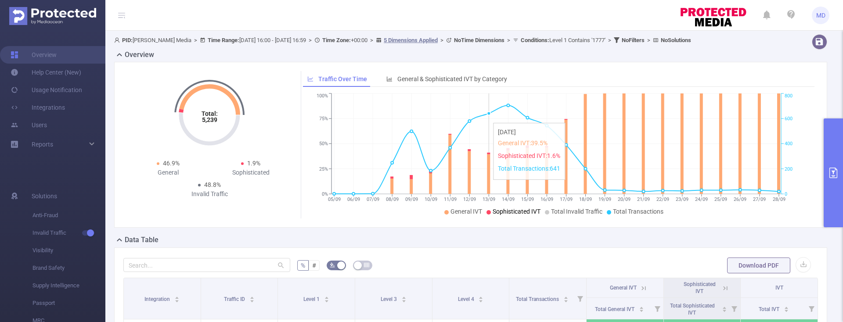
scroll to position [180, 0]
